Goal: Contribute content

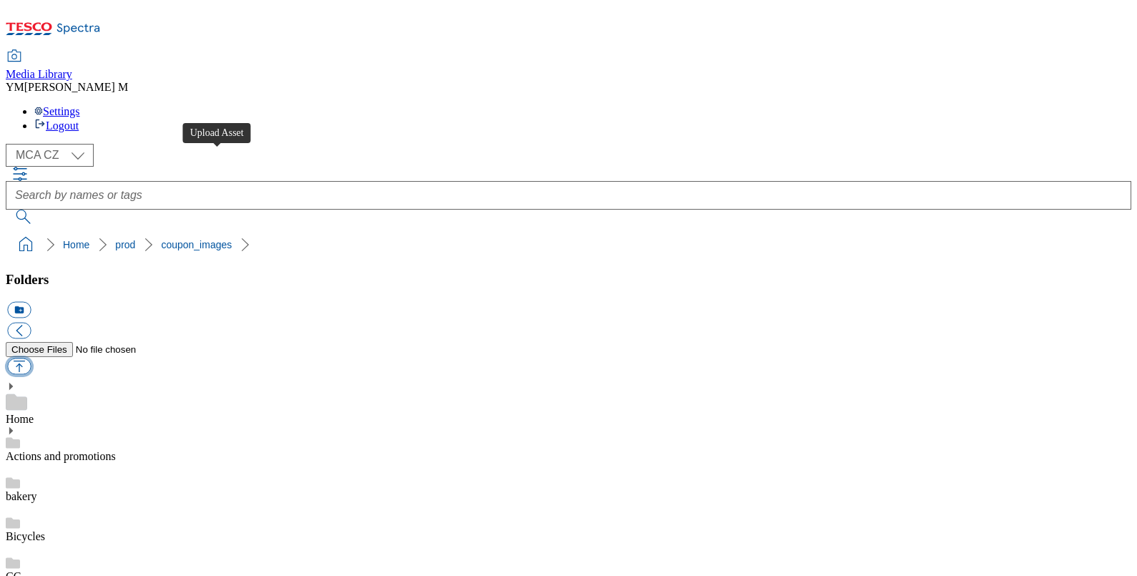
click at [31, 358] on button "button" at bounding box center [19, 366] width 24 height 16
type input "C:\fakepath\S33_1101_F.jpg"
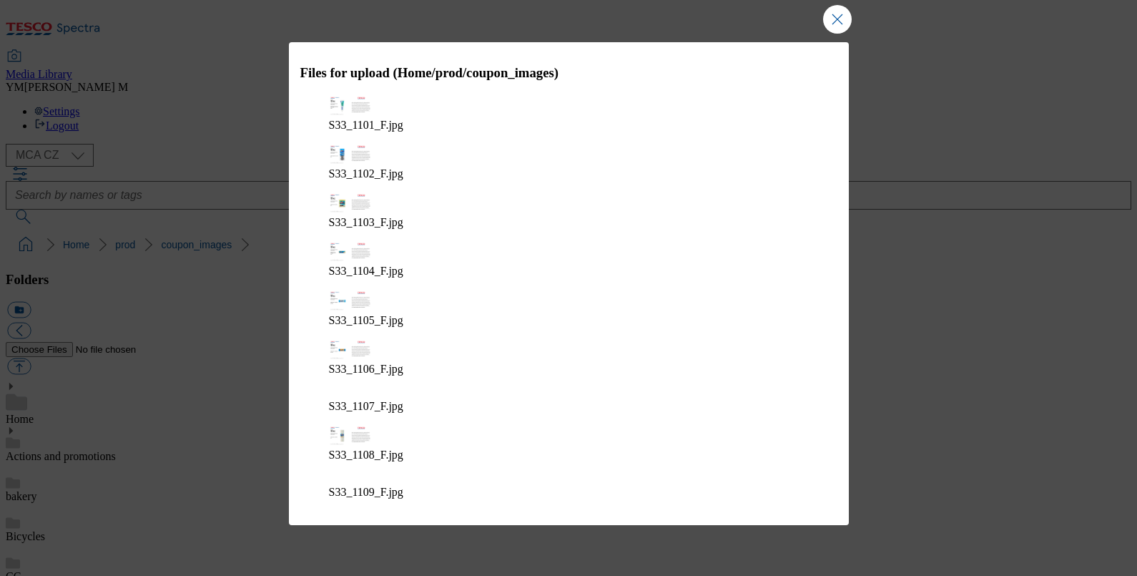
click at [565, 51] on div "Media Library [PERSON_NAME] M Settings Logout" at bounding box center [569, 92] width 1126 height 82
